Goal: Information Seeking & Learning: Learn about a topic

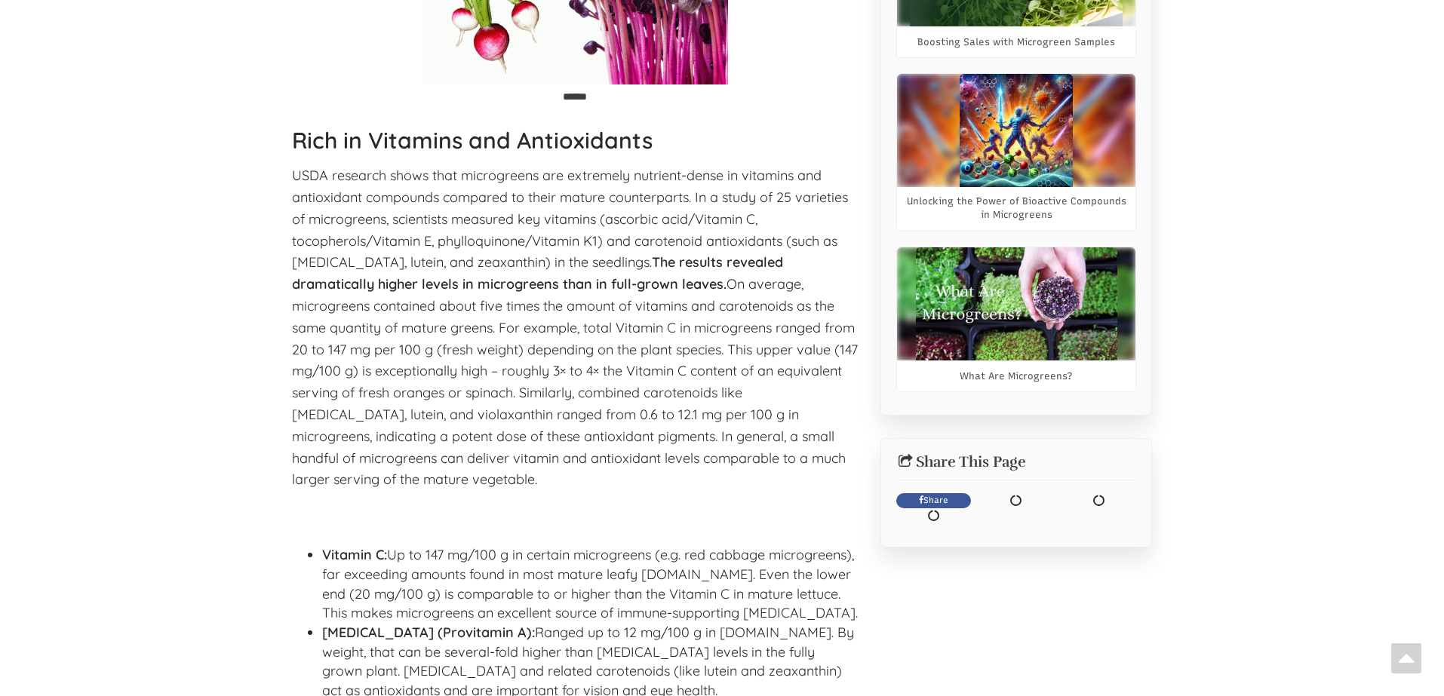
select select "Language Translate Widget"
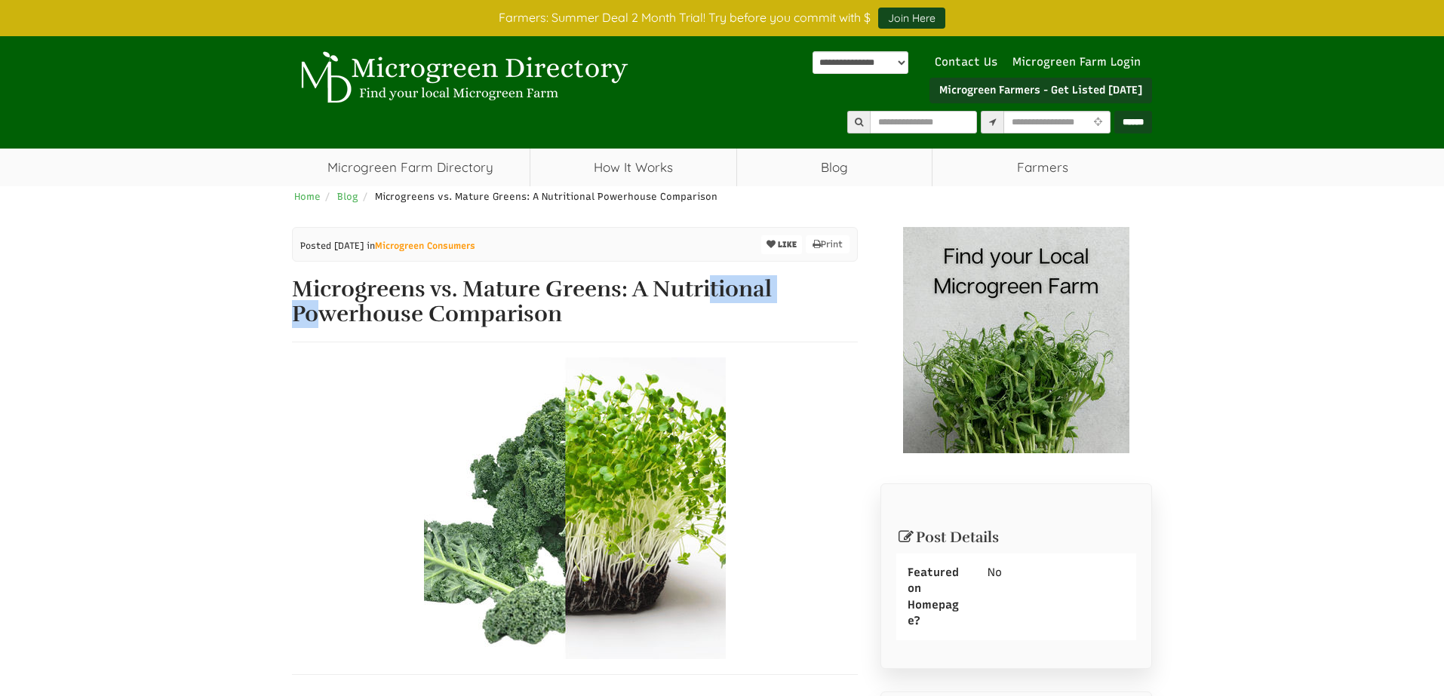
drag, startPoint x: 750, startPoint y: 287, endPoint x: 659, endPoint y: 288, distance: 91.3
click at [659, 289] on h1 "Microgreens vs. Mature Greens: A Nutritional Powerhouse Comparison" at bounding box center [575, 302] width 566 height 50
copy h1 "Nutrition"
click at [665, 285] on h1 "Microgreens vs. Mature Greens: A Nutritional Powerhouse Comparison" at bounding box center [575, 302] width 566 height 50
drag, startPoint x: 774, startPoint y: 288, endPoint x: 658, endPoint y: 281, distance: 116.4
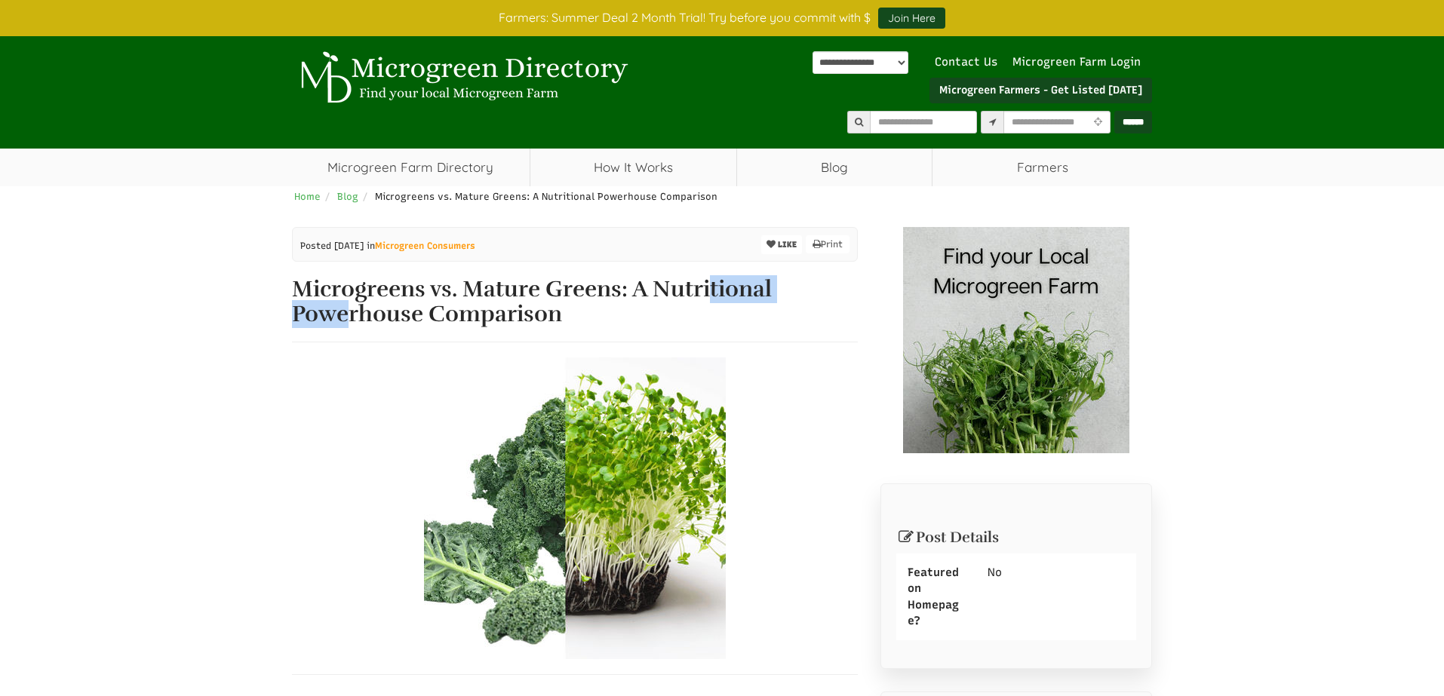
click at [659, 281] on h1 "Microgreens vs. Mature Greens: A Nutritional Powerhouse Comparison" at bounding box center [575, 302] width 566 height 50
copy h1 "Nutritional"
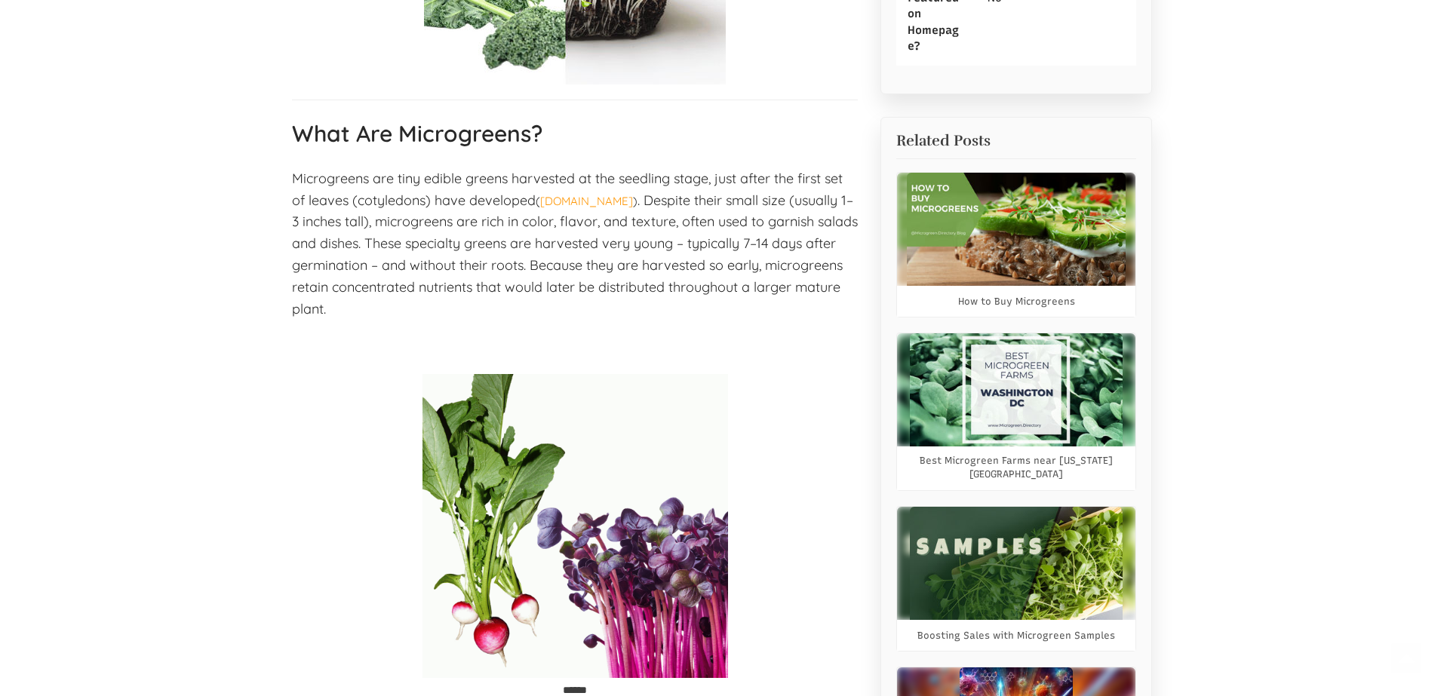
select select "Language Translate Widget"
